Goal: Navigation & Orientation: Find specific page/section

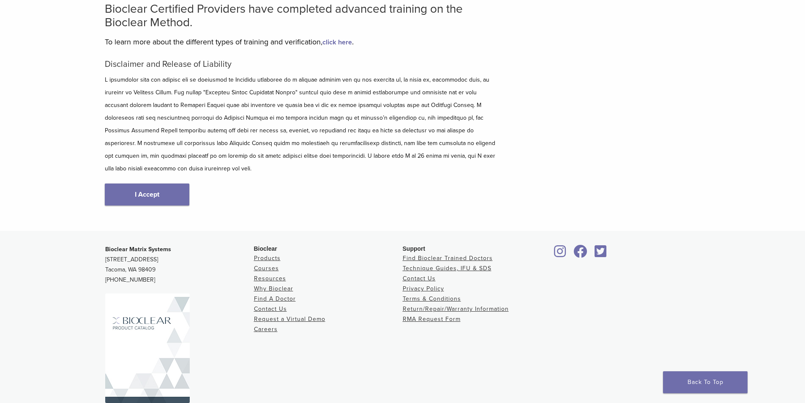
scroll to position [84, 0]
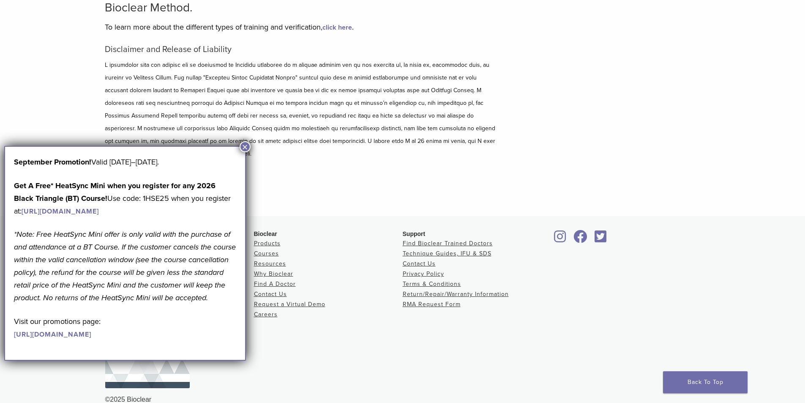
click at [245, 146] on button "×" at bounding box center [245, 146] width 11 height 11
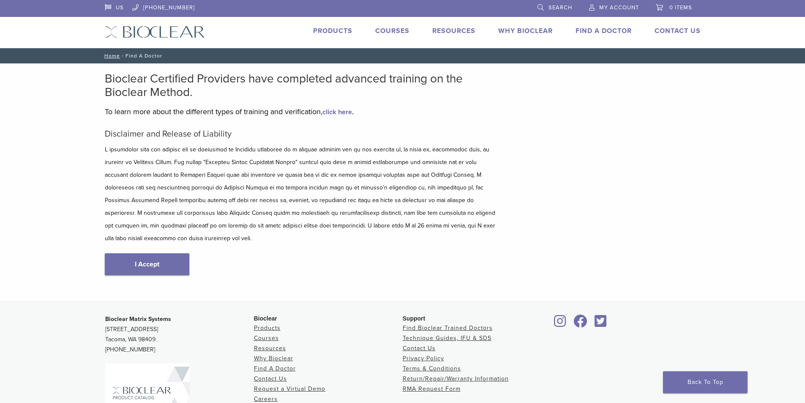
click at [597, 29] on link "Find A Doctor" at bounding box center [603, 31] width 56 height 8
click at [333, 28] on link "Products" at bounding box center [332, 31] width 39 height 8
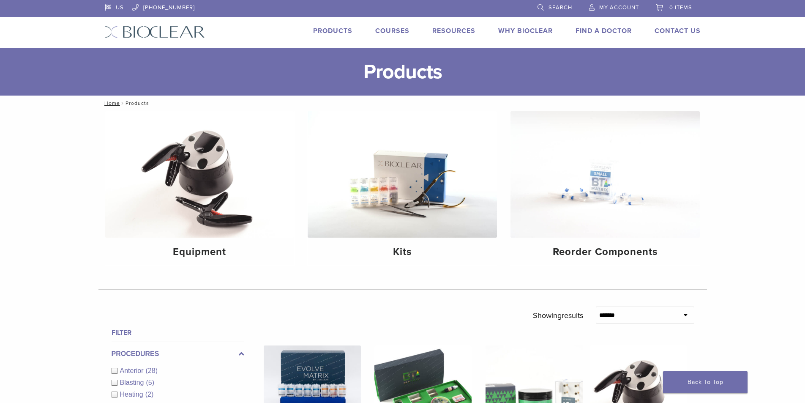
click at [610, 30] on link "Find A Doctor" at bounding box center [603, 31] width 56 height 8
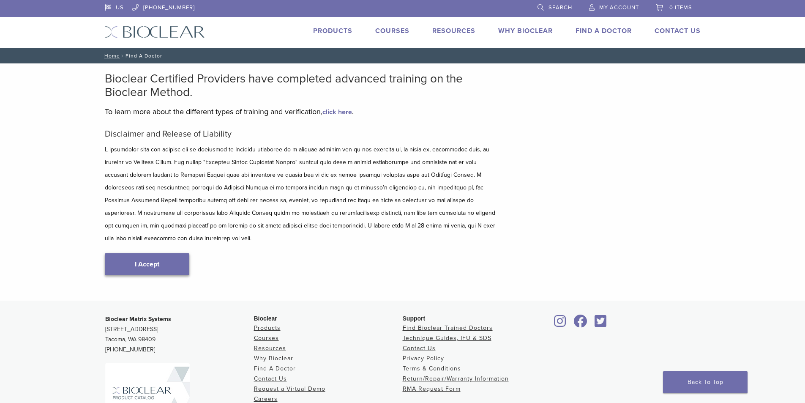
click at [132, 253] on link "I Accept" at bounding box center [147, 264] width 84 height 22
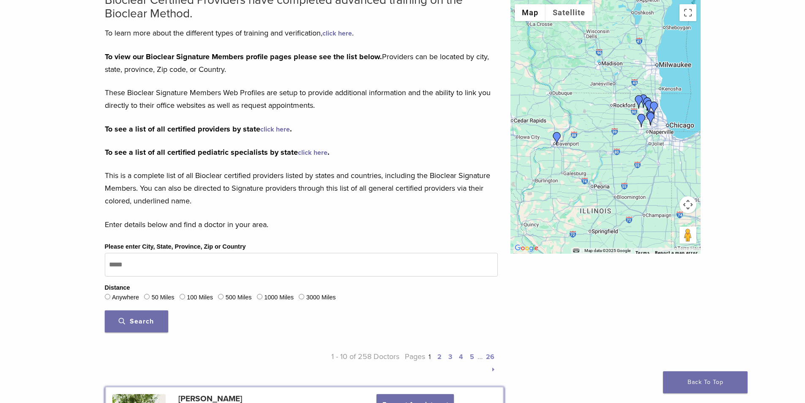
scroll to position [84, 0]
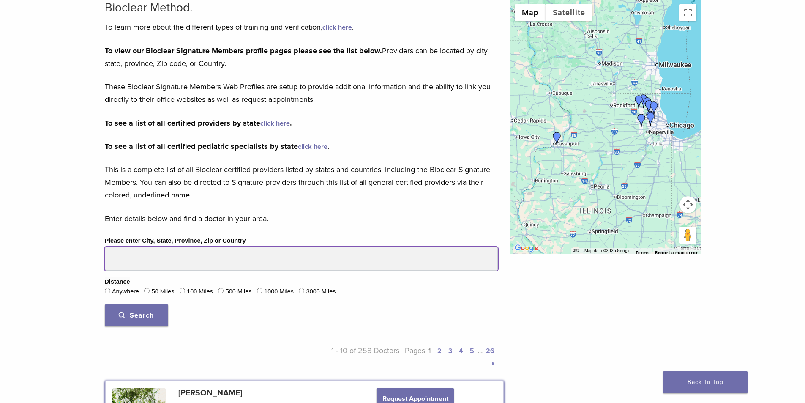
click at [166, 259] on input "Please enter City, State, Province, Zip or Country" at bounding box center [301, 259] width 393 height 24
type input "*****"
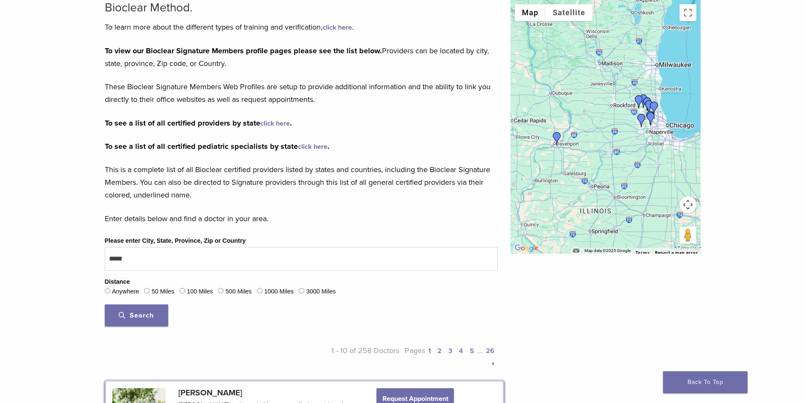
click at [143, 320] on button "Search" at bounding box center [136, 315] width 63 height 22
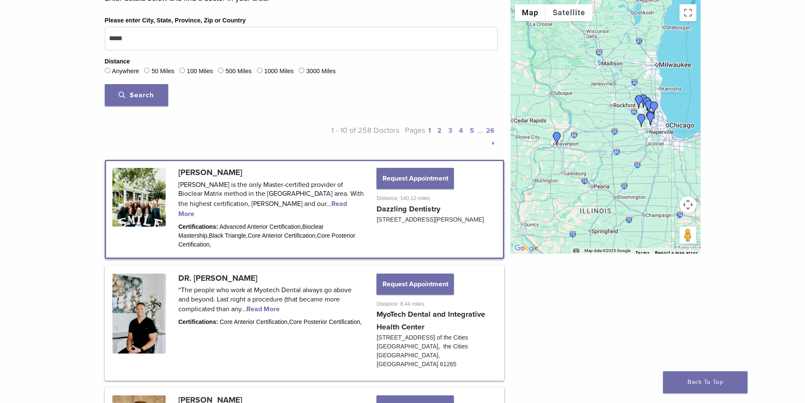
scroll to position [169, 0]
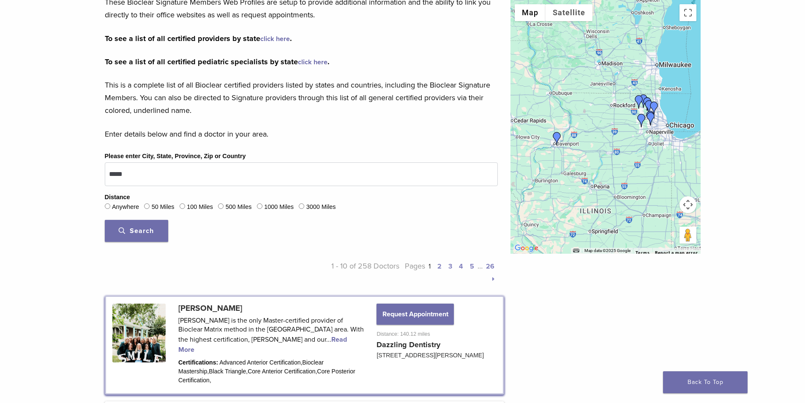
click at [142, 223] on button "Search" at bounding box center [136, 231] width 63 height 22
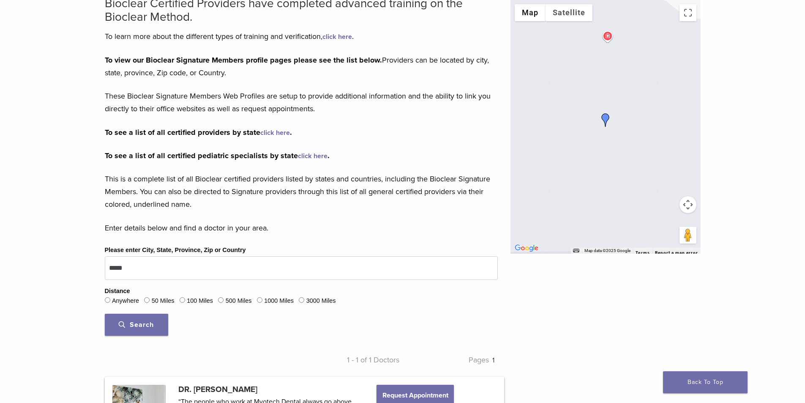
scroll to position [0, 0]
